Goal: Information Seeking & Learning: Learn about a topic

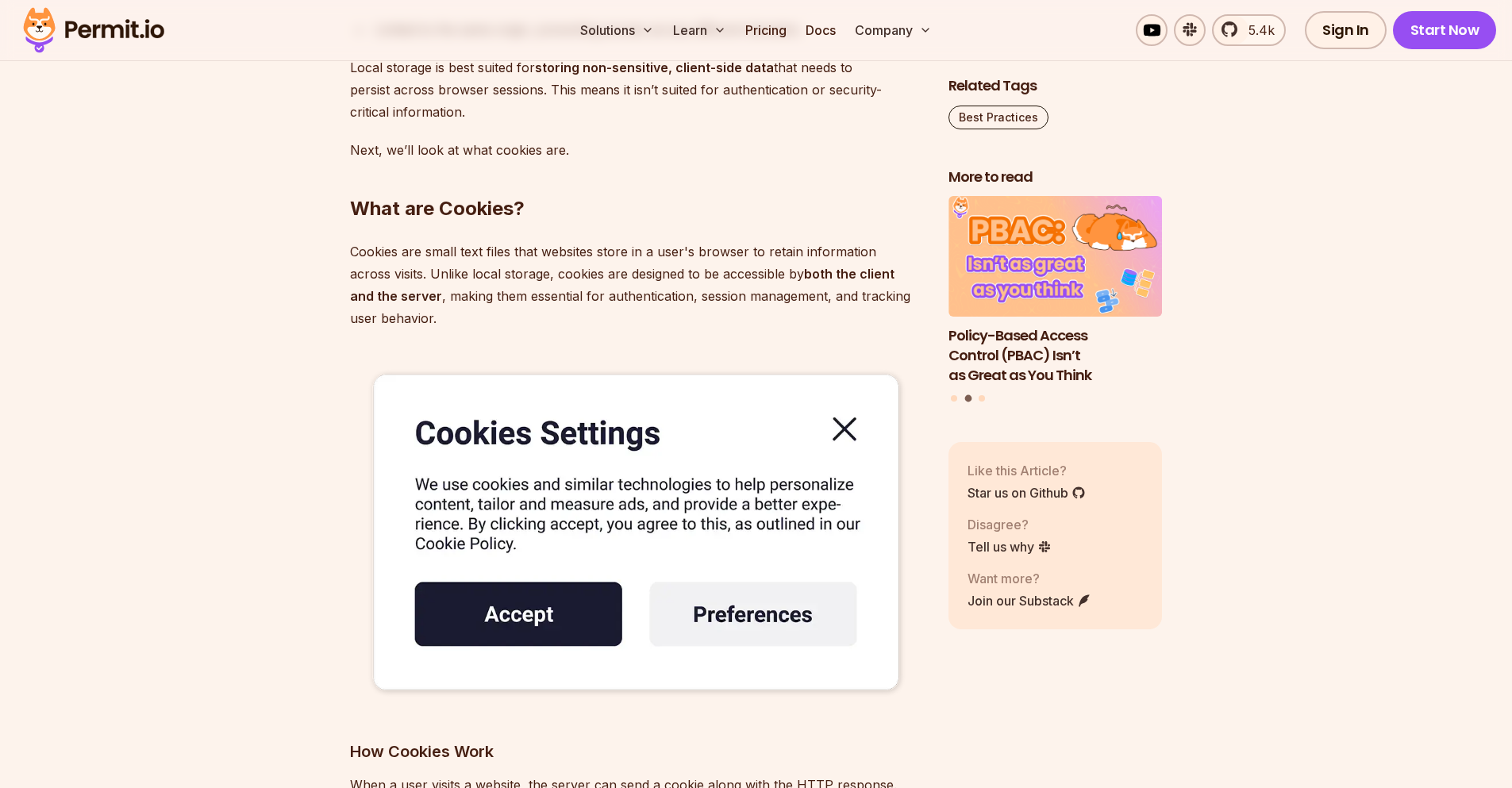
scroll to position [3253, 0]
click at [844, 426] on img at bounding box center [637, 533] width 573 height 358
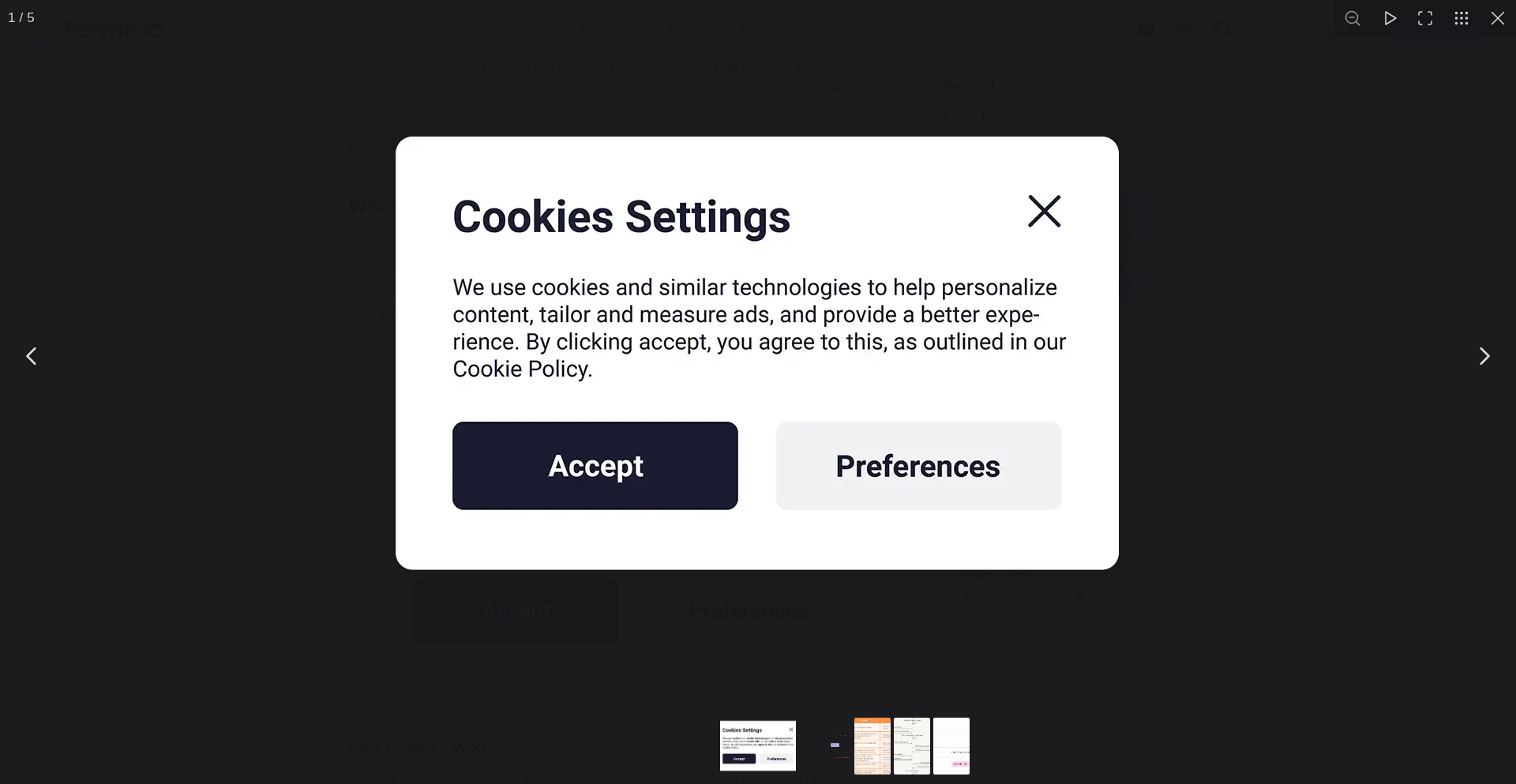
click at [1092, 210] on img "You can close this modal content with the ESC key" at bounding box center [758, 355] width 789 height 493
click at [1174, 467] on div "You can close this modal content with the ESC key" at bounding box center [758, 355] width 1516 height 711
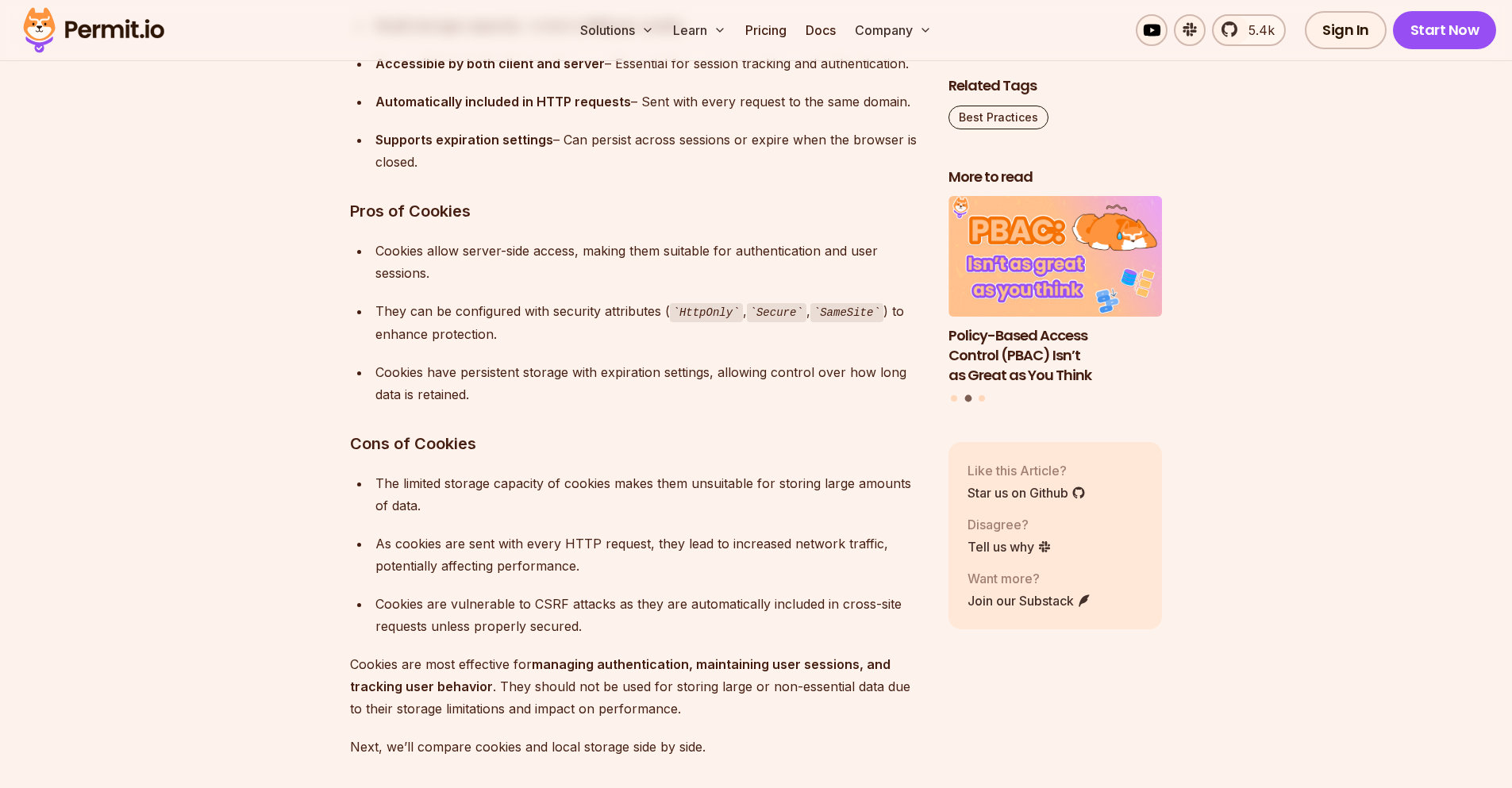
scroll to position [4760, 0]
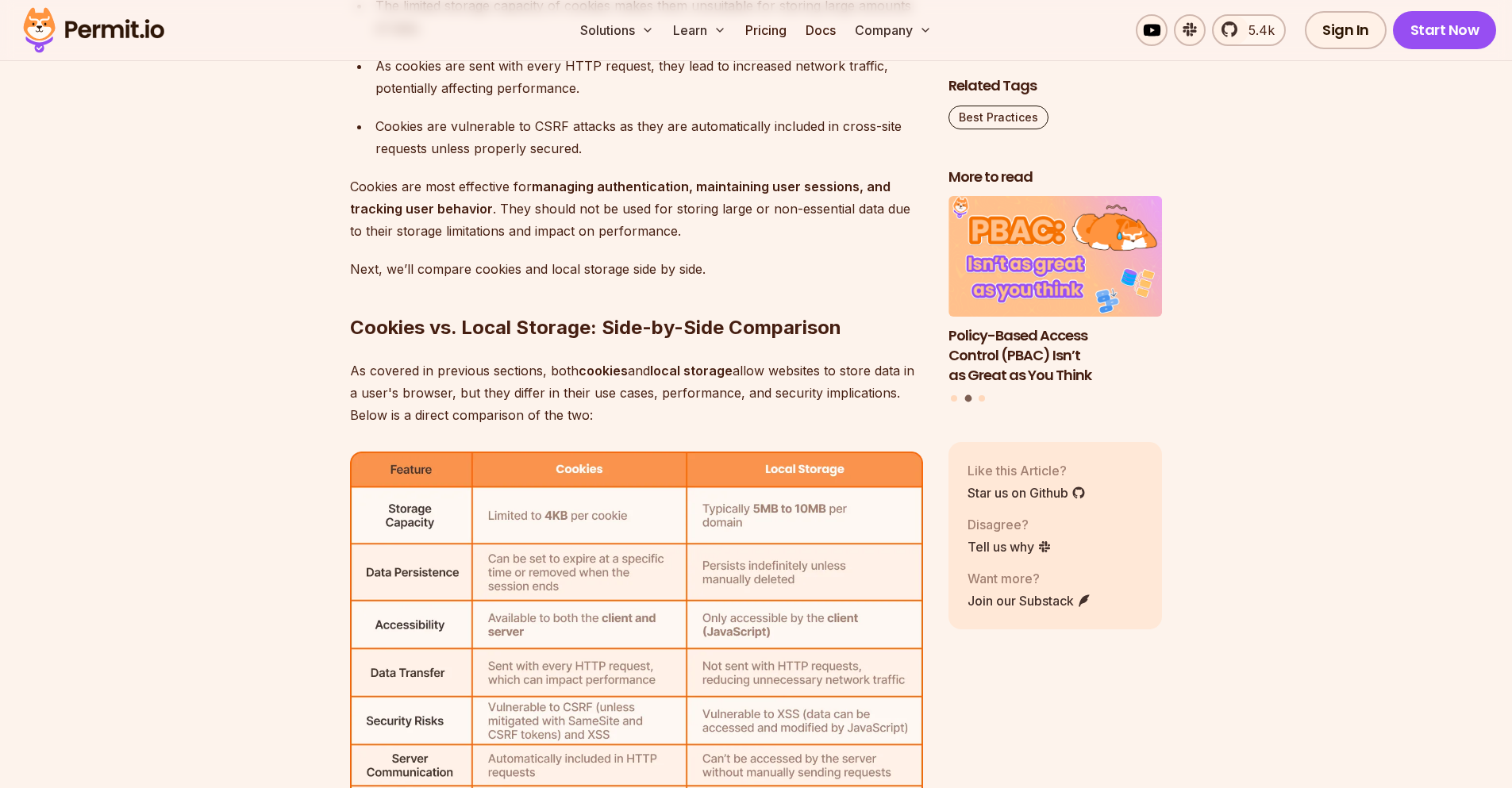
click at [321, 320] on section "Table of Contents Managing and storing data in the browser efficiently is a cru…" at bounding box center [756, 416] width 1512 height 9383
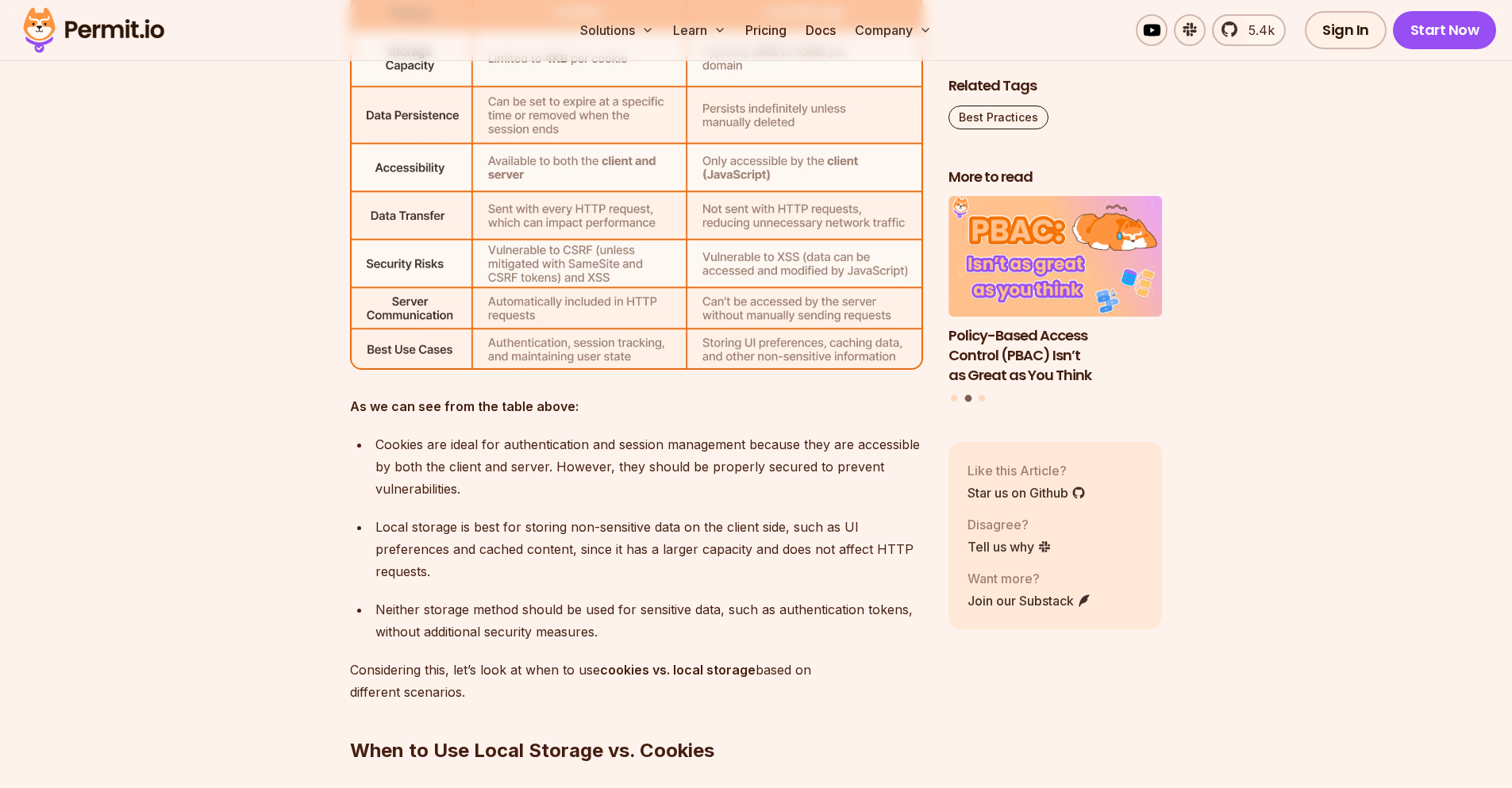
scroll to position [5553, 0]
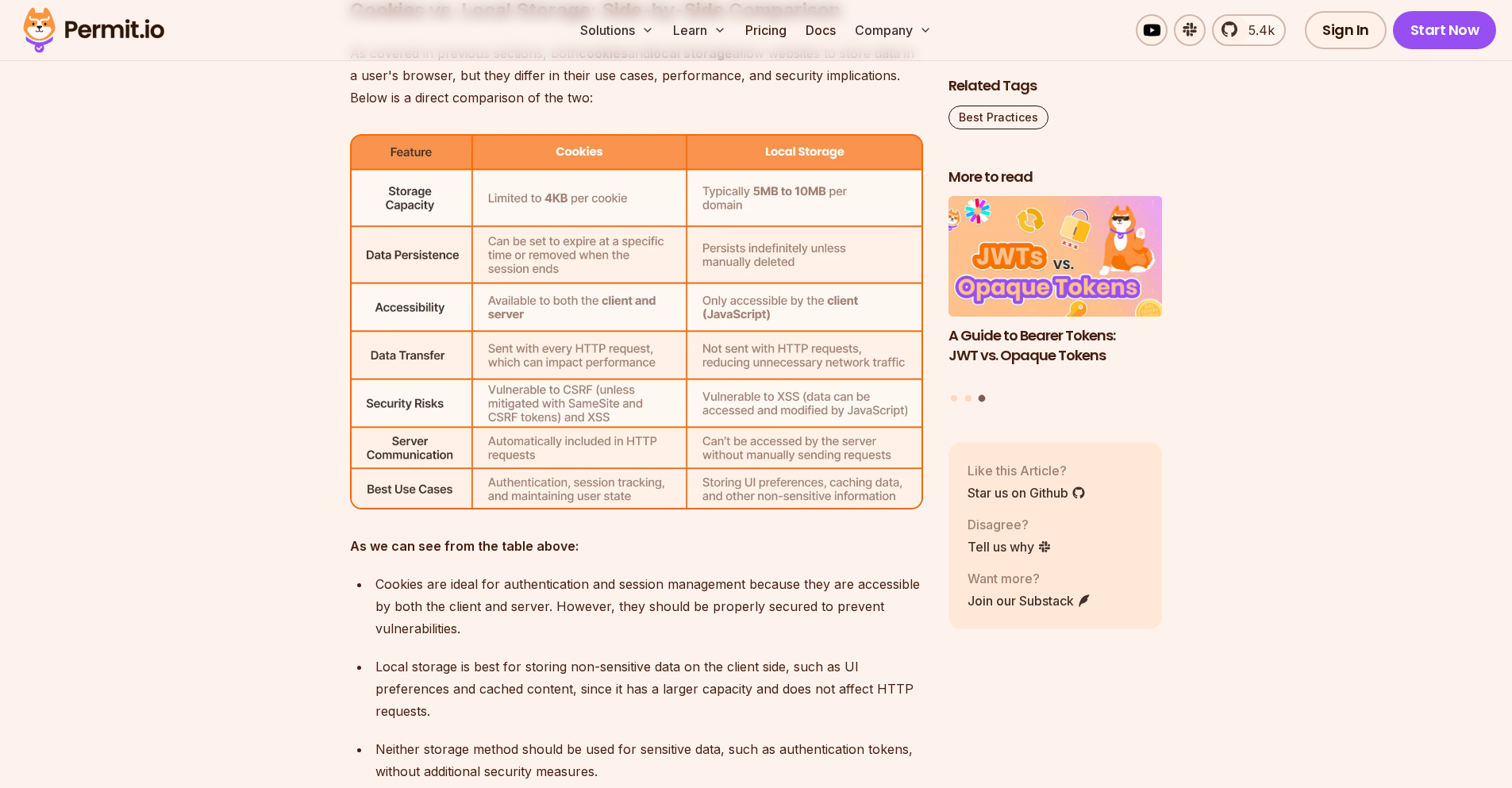
click at [319, 297] on section "Table of Contents Managing and storing data in the browser efficiently is a cru…" at bounding box center [756, 99] width 1512 height 9383
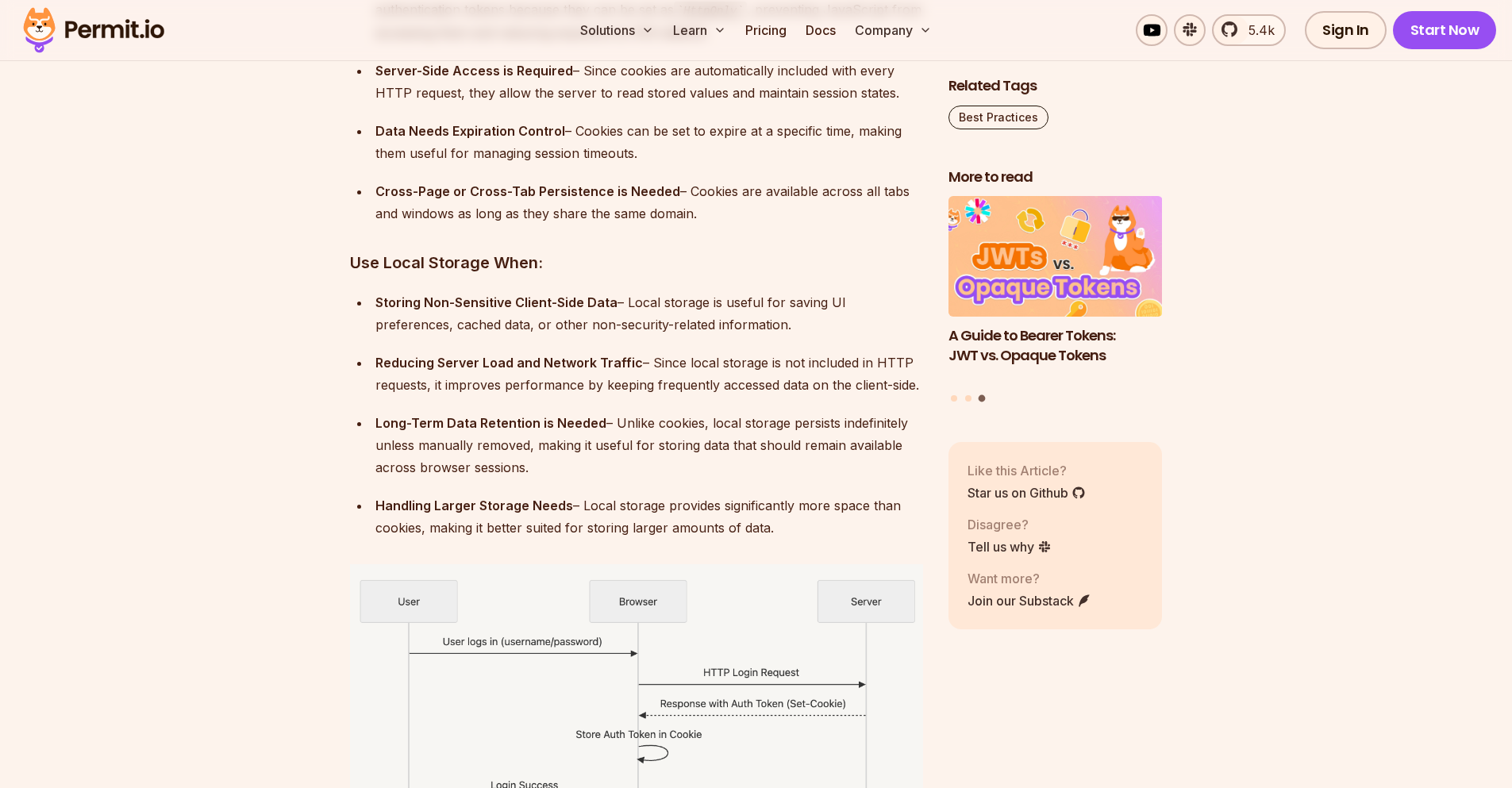
scroll to position [6505, 0]
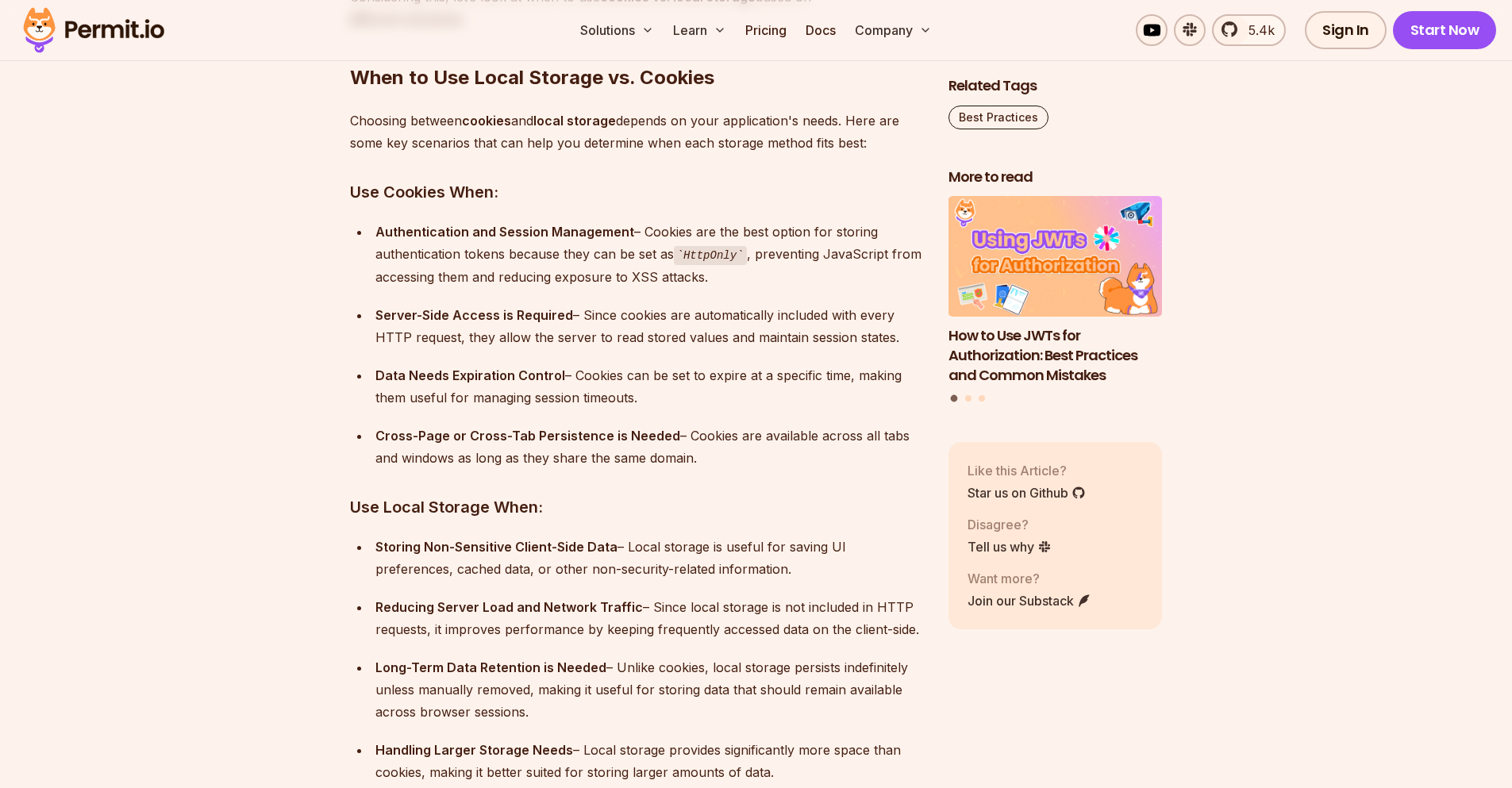
scroll to position [6347, 0]
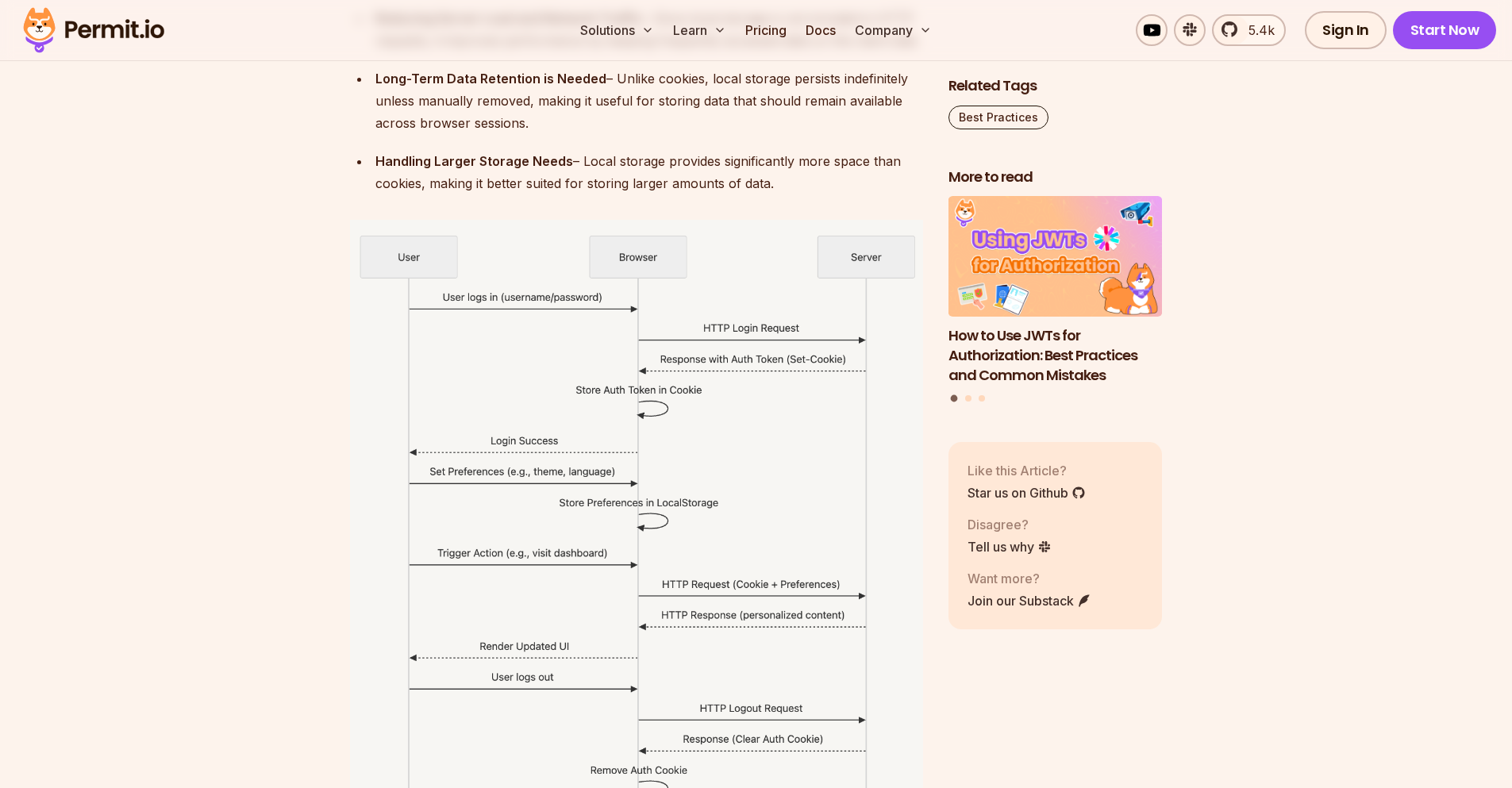
scroll to position [6743, 0]
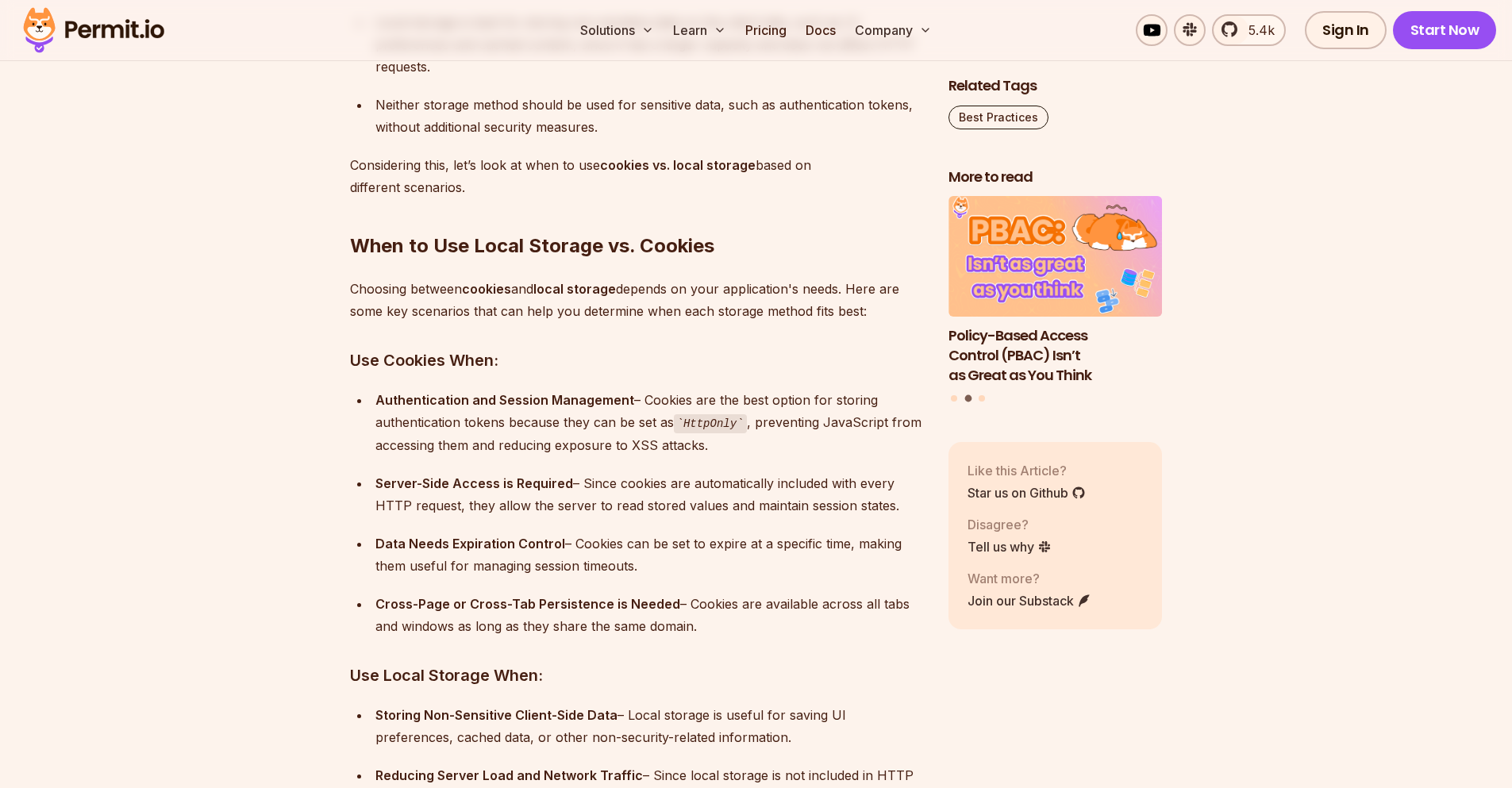
scroll to position [6187, 0]
